Goal: Transaction & Acquisition: Purchase product/service

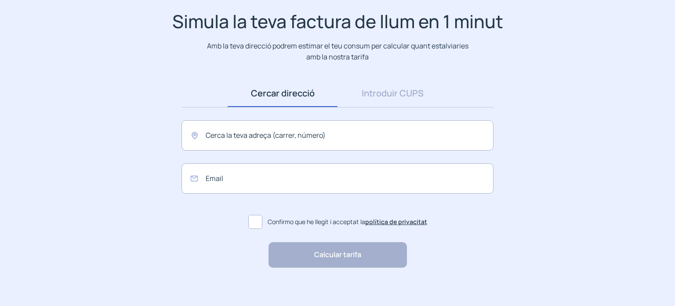
scroll to position [68, 0]
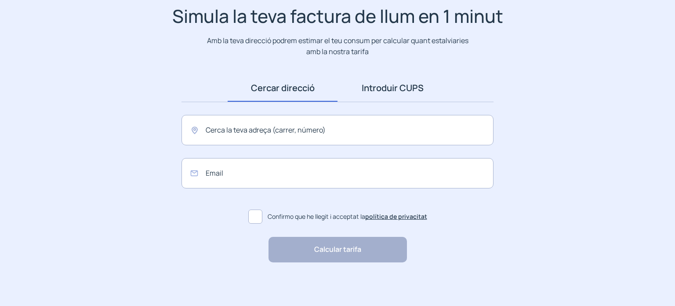
click at [374, 85] on link "Introduir CUPS" at bounding box center [393, 87] width 110 height 27
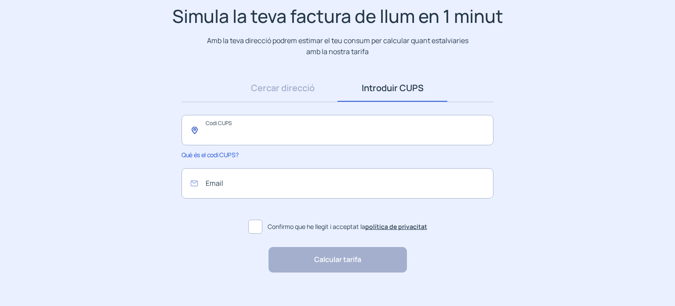
click at [245, 126] on input "text" at bounding box center [338, 130] width 312 height 30
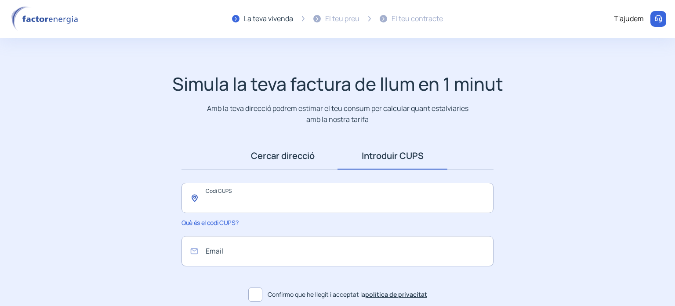
scroll to position [0, 0]
type input "**********"
click at [214, 251] on input "email" at bounding box center [338, 251] width 312 height 30
type input "**********"
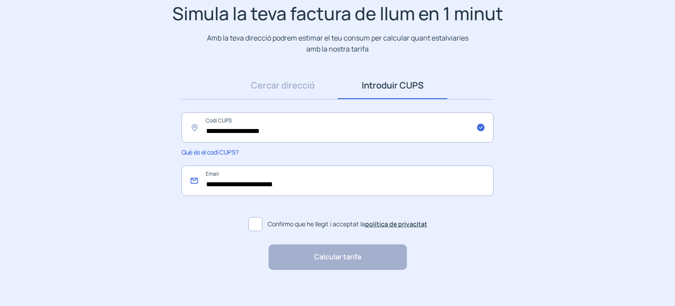
scroll to position [78, 0]
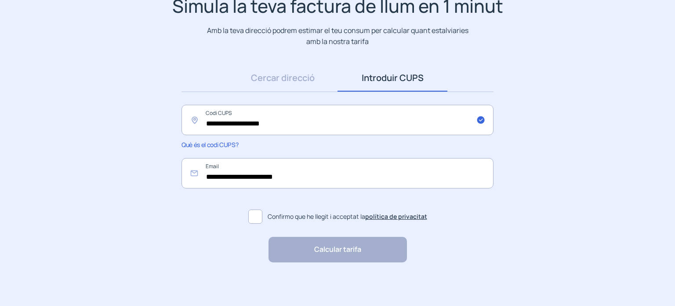
click at [257, 215] on span at bounding box center [255, 216] width 14 height 14
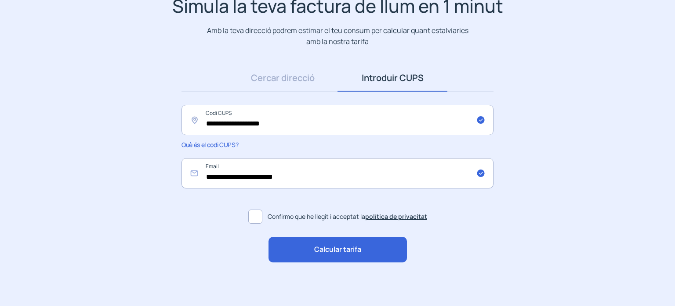
click at [352, 249] on span "Calcular tarifa" at bounding box center [337, 249] width 47 height 11
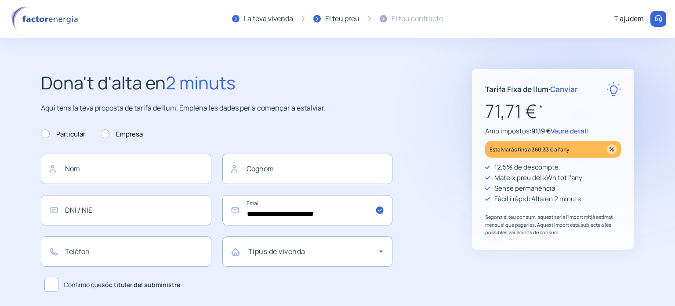
click at [657, 19] on img at bounding box center [658, 19] width 9 height 9
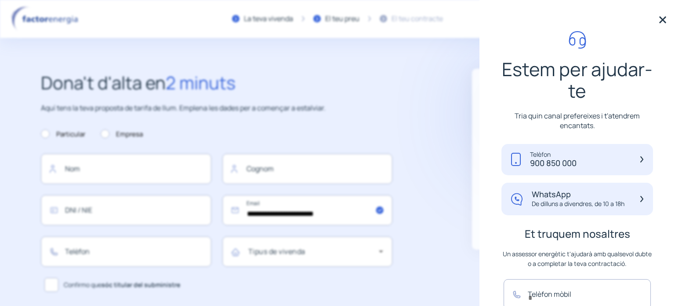
click at [657, 21] on img at bounding box center [663, 19] width 13 height 13
